Goal: Information Seeking & Learning: Learn about a topic

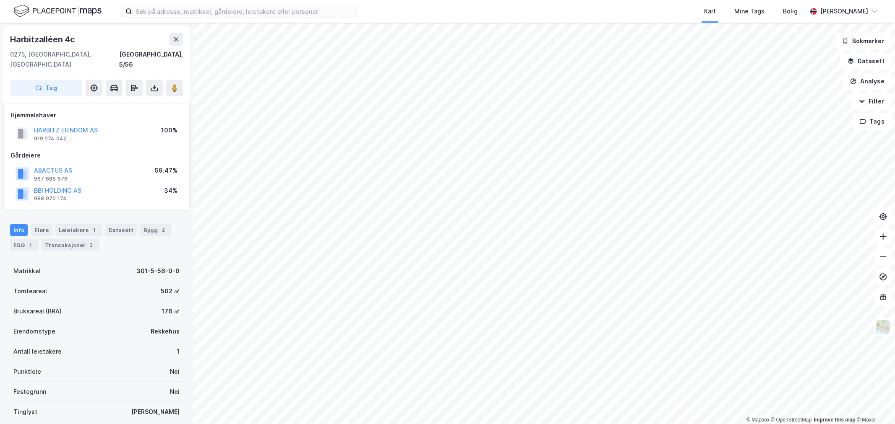
click at [382, 18] on div "Kart Mine Tags Bolig Eirik Aarnes" at bounding box center [447, 11] width 895 height 23
click at [393, 17] on div "Kart Mine Tags Bolig Eirik Aarnes" at bounding box center [447, 11] width 895 height 23
click at [462, 7] on div "Kart Mine Tags Bolig" at bounding box center [602, 11] width 410 height 23
click at [179, 11] on input at bounding box center [244, 11] width 224 height 13
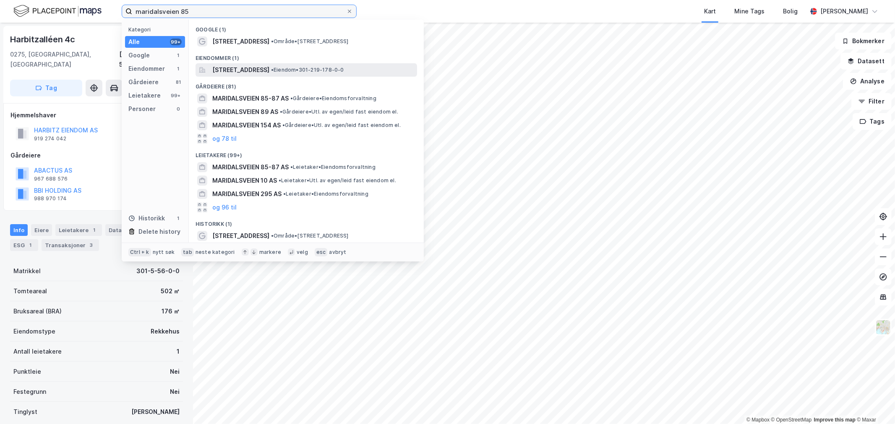
type input "maridalsveien 85"
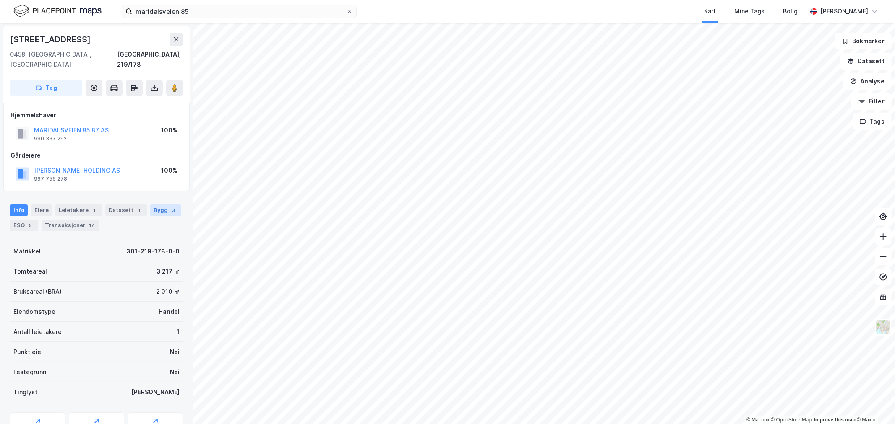
click at [171, 205] on div "Bygg 3" at bounding box center [165, 211] width 31 height 12
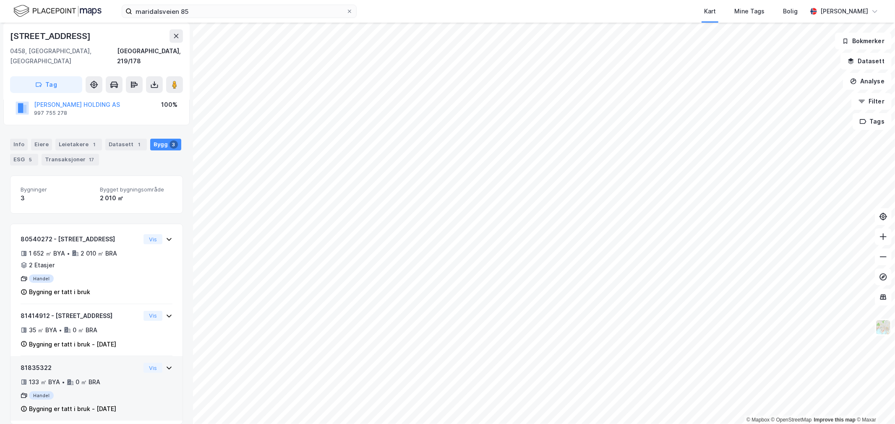
scroll to position [66, 0]
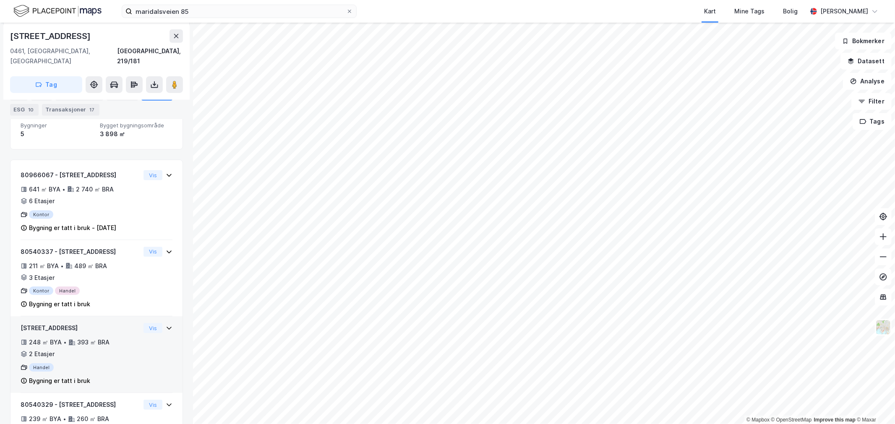
scroll to position [116, 0]
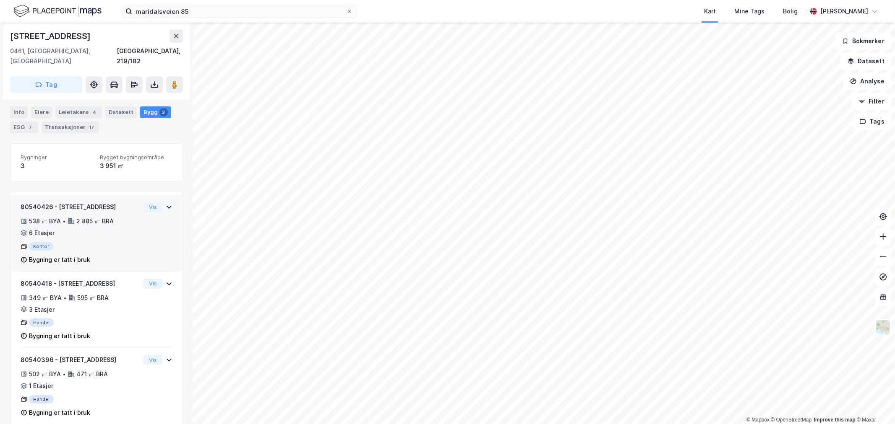
scroll to position [102, 0]
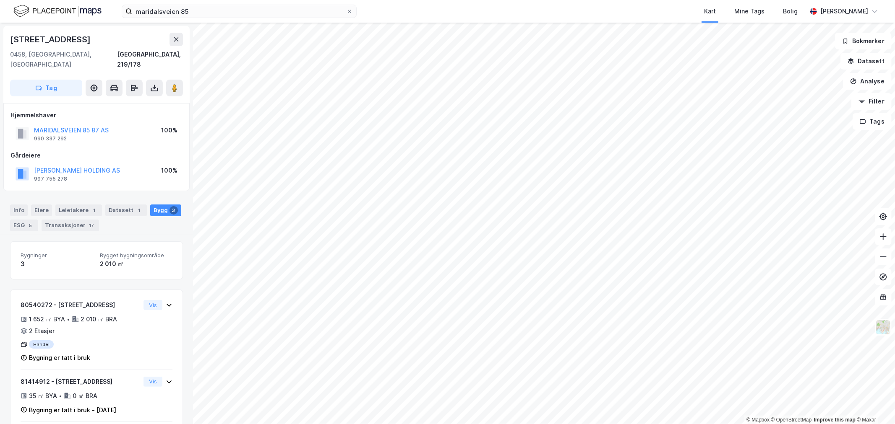
scroll to position [66, 0]
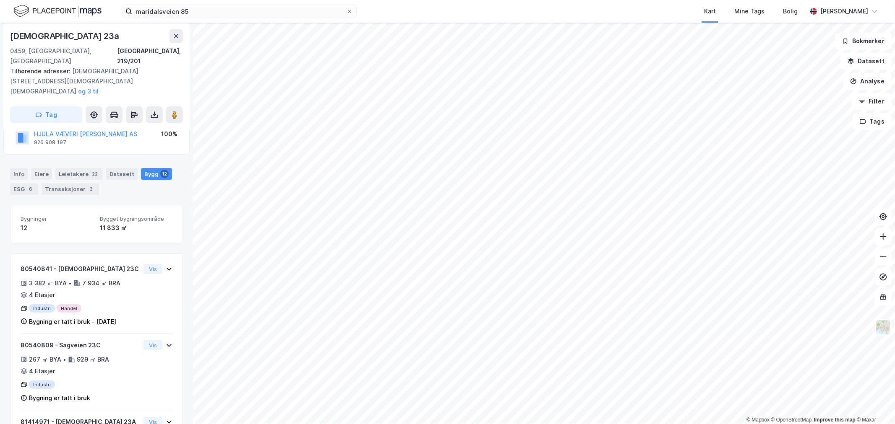
scroll to position [118, 0]
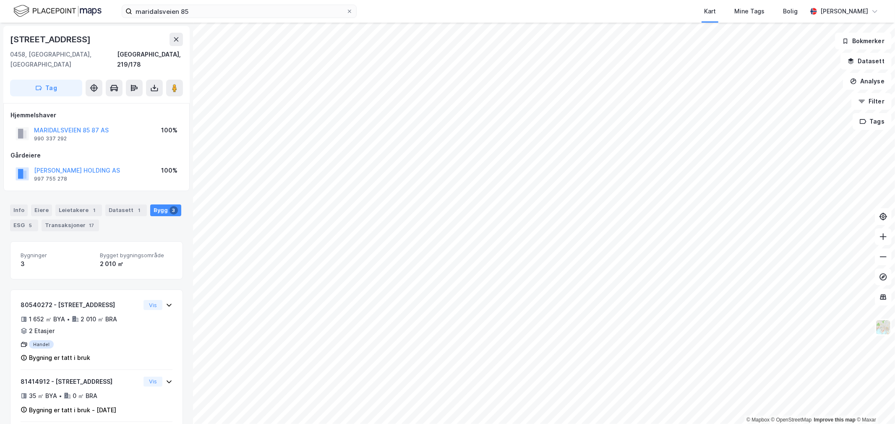
scroll to position [66, 0]
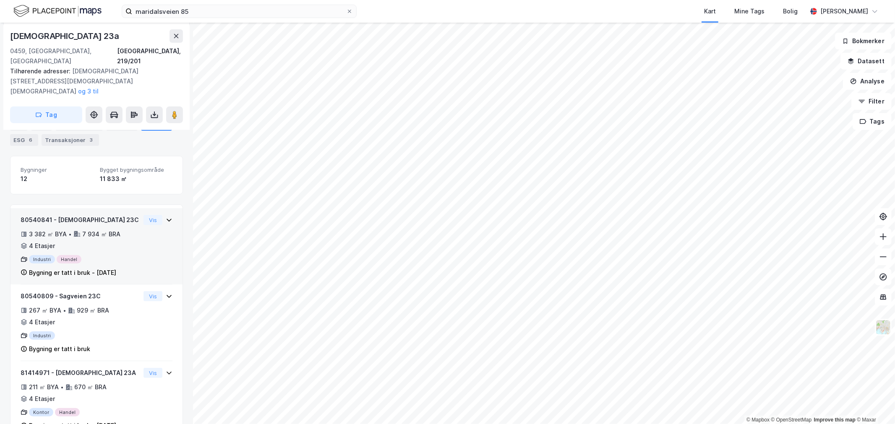
scroll to position [118, 0]
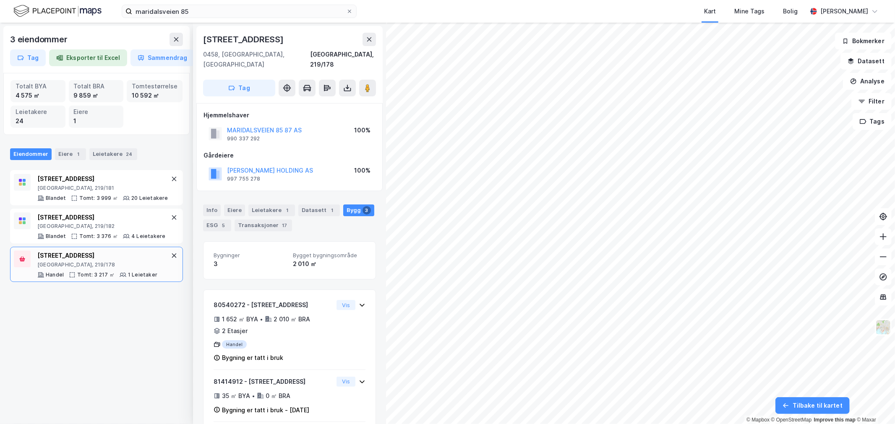
scroll to position [66, 0]
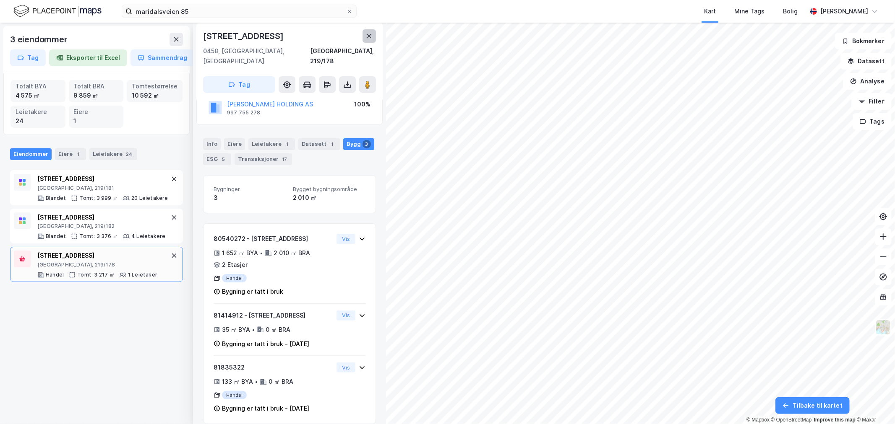
click at [363, 33] on button at bounding box center [368, 35] width 13 height 13
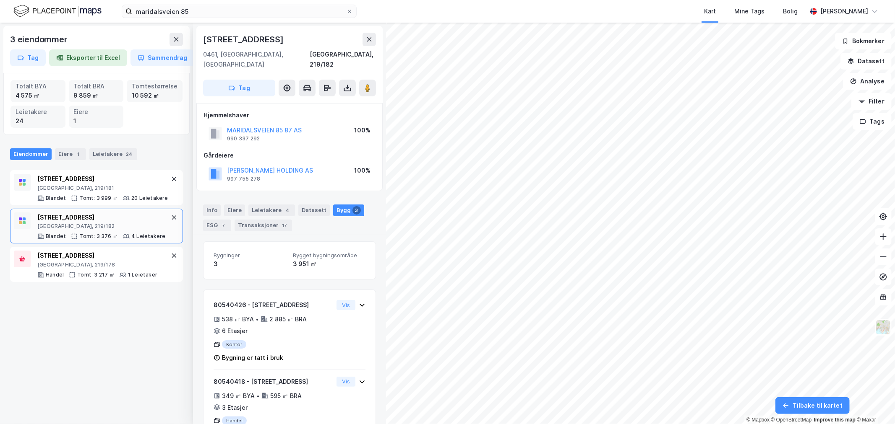
scroll to position [102, 0]
click at [173, 41] on icon at bounding box center [176, 39] width 7 height 7
